Goal: Information Seeking & Learning: Learn about a topic

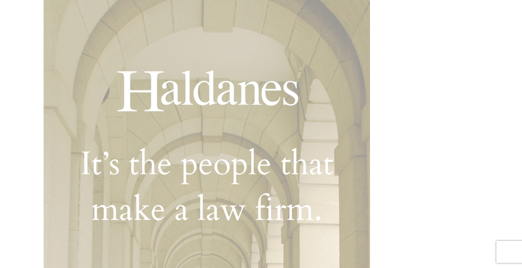
scroll to position [192, 0]
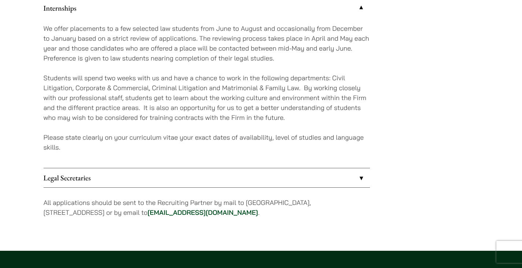
scroll to position [705, 0]
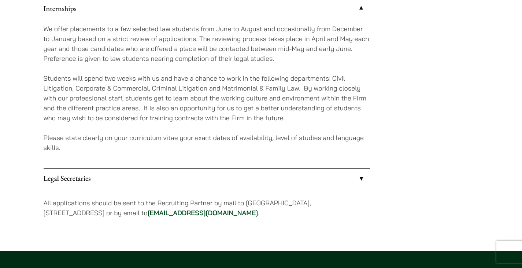
click at [140, 98] on p "Students will spend two weeks with us and have a chance to work in the followin…" at bounding box center [207, 97] width 326 height 49
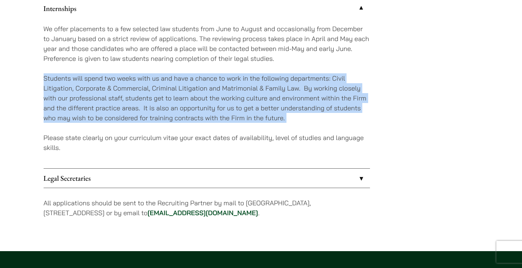
click at [140, 98] on p "Students will spend two weeks with us and have a chance to work in the followin…" at bounding box center [207, 97] width 326 height 49
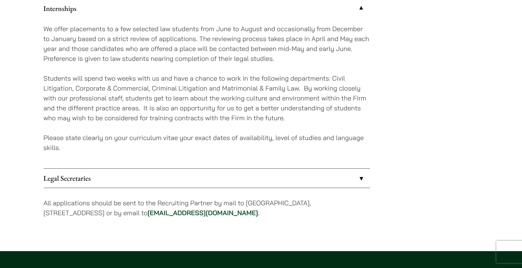
click at [167, 87] on p "Students will spend two weeks with us and have a chance to work in the followin…" at bounding box center [207, 97] width 326 height 49
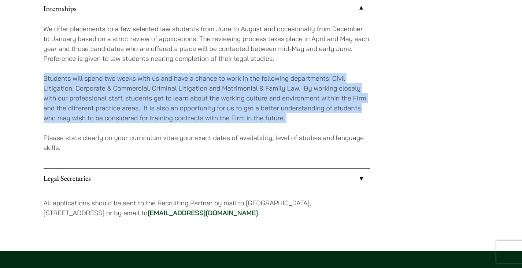
click at [167, 87] on p "Students will spend two weeks with us and have a chance to work in the followin…" at bounding box center [207, 97] width 326 height 49
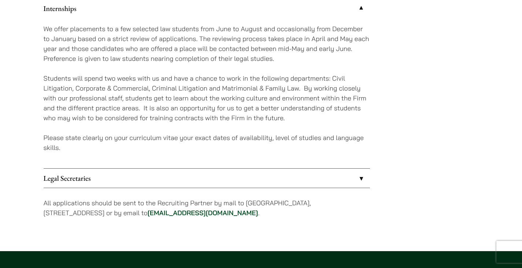
click at [166, 89] on p "Students will spend two weeks with us and have a chance to work in the followin…" at bounding box center [207, 97] width 326 height 49
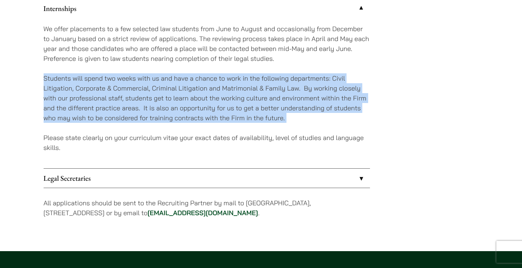
click at [166, 89] on p "Students will spend two weeks with us and have a chance to work in the followin…" at bounding box center [207, 97] width 326 height 49
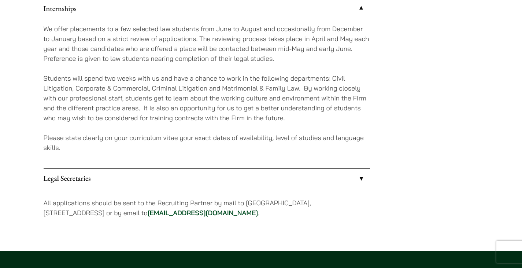
click at [164, 142] on p "Please state clearly on your curriculum vitae your exact dates of availability,…" at bounding box center [207, 143] width 326 height 20
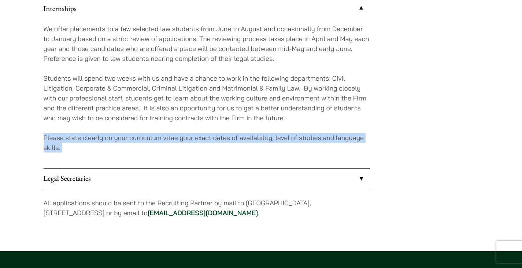
click at [164, 142] on p "Please state clearly on your curriculum vitae your exact dates of availability,…" at bounding box center [207, 143] width 326 height 20
